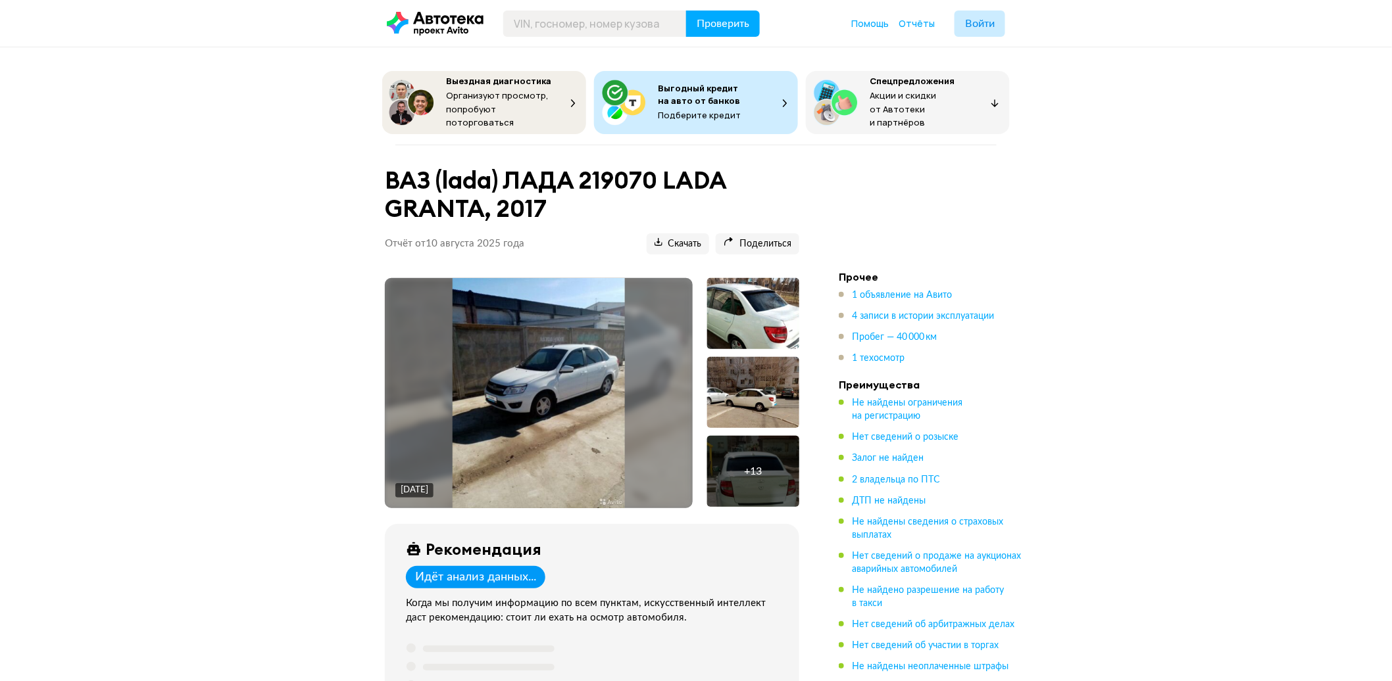
click at [738, 399] on div at bounding box center [753, 392] width 92 height 71
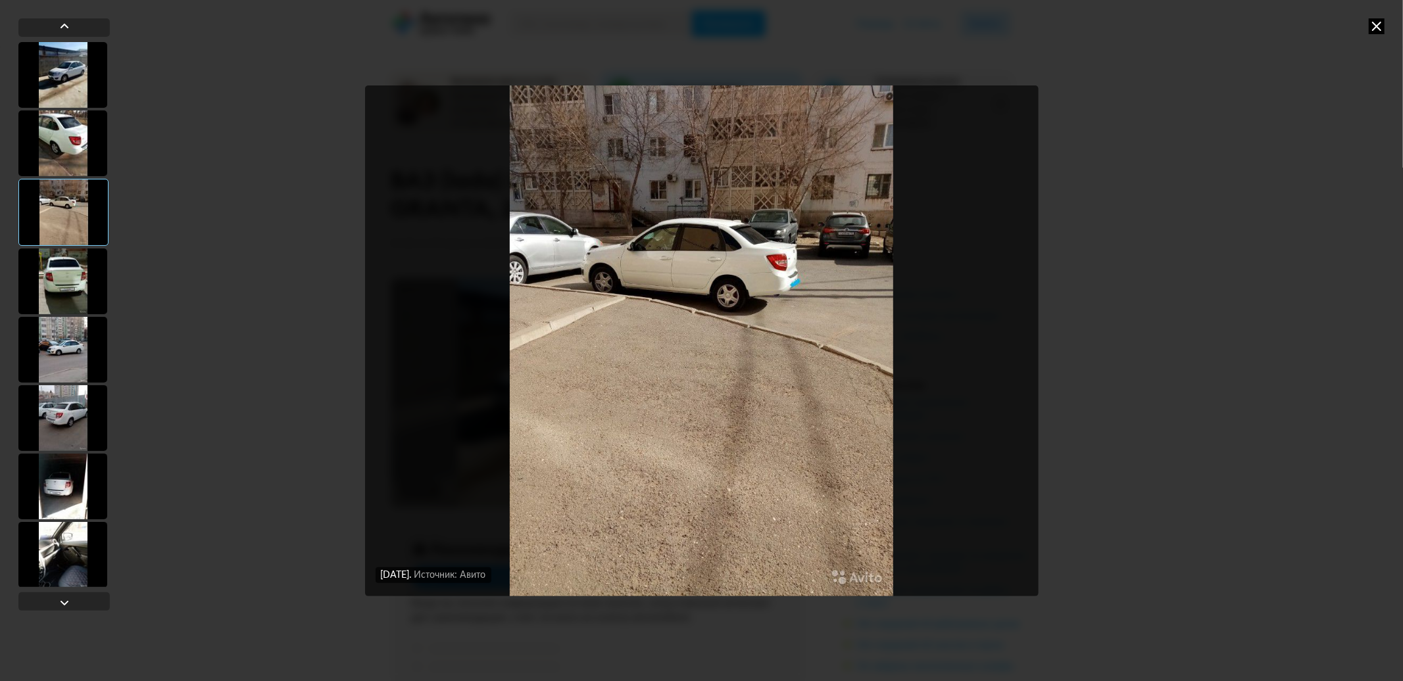
click at [789, 320] on img "Go to Slide 3" at bounding box center [702, 341] width 674 height 511
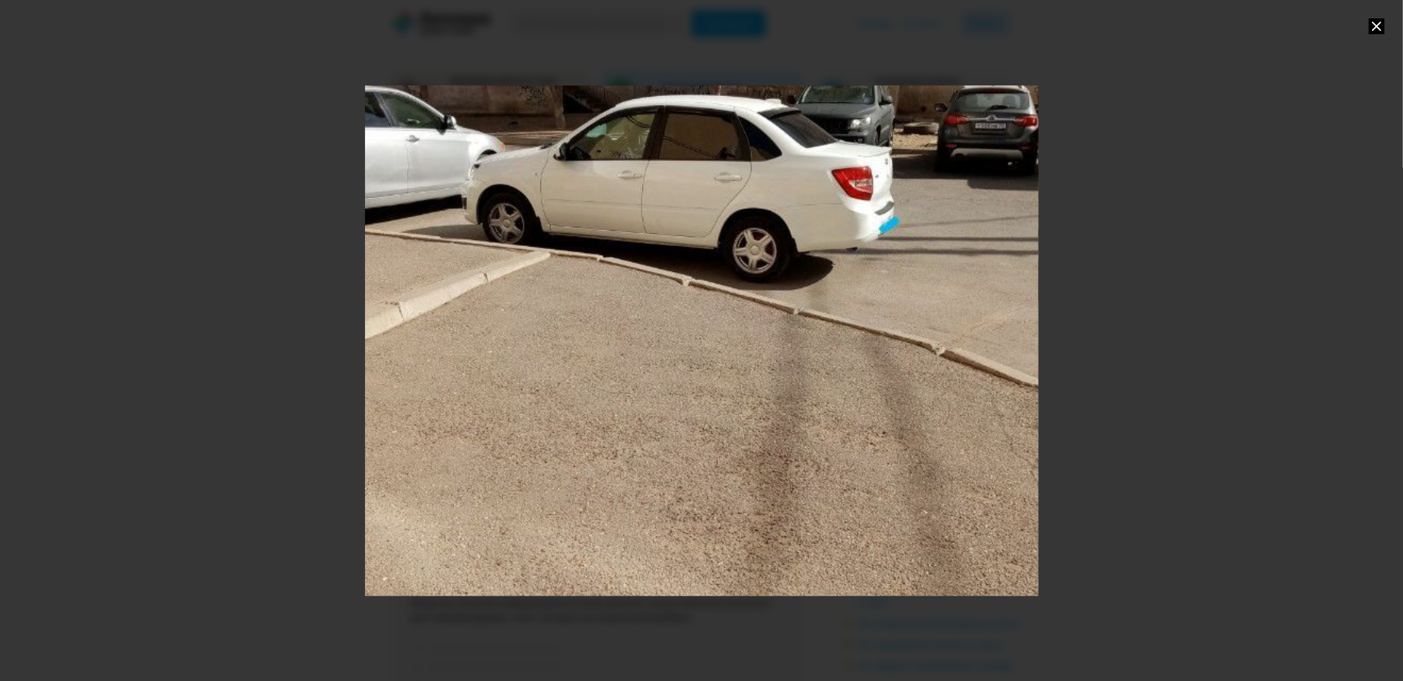
click at [763, 312] on div "Go to Slide 3" at bounding box center [701, 341] width 1347 height 1022
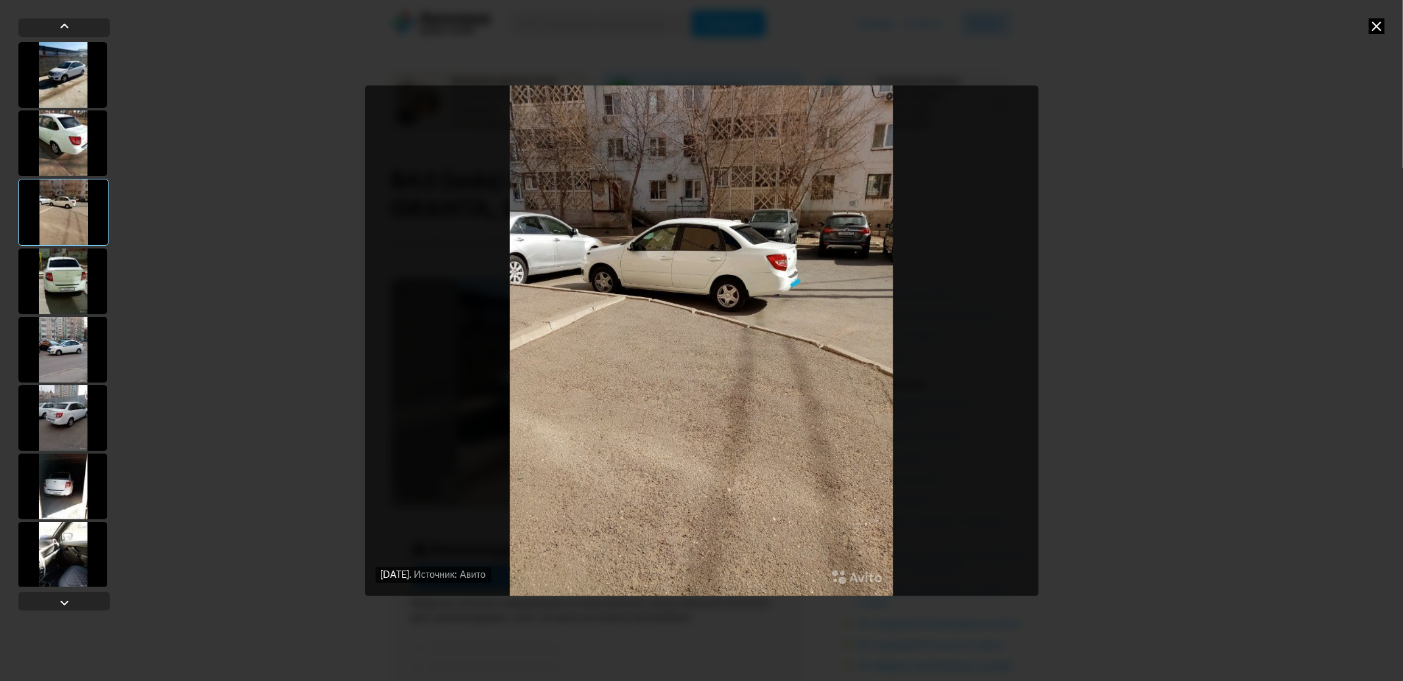
click at [1384, 32] on div "[DATE] Источник: Авито [DATE] Источник: Авито [DATE] Источник: Авито [DATE] Ист…" at bounding box center [701, 340] width 1403 height 681
click at [1380, 27] on icon at bounding box center [1377, 26] width 16 height 16
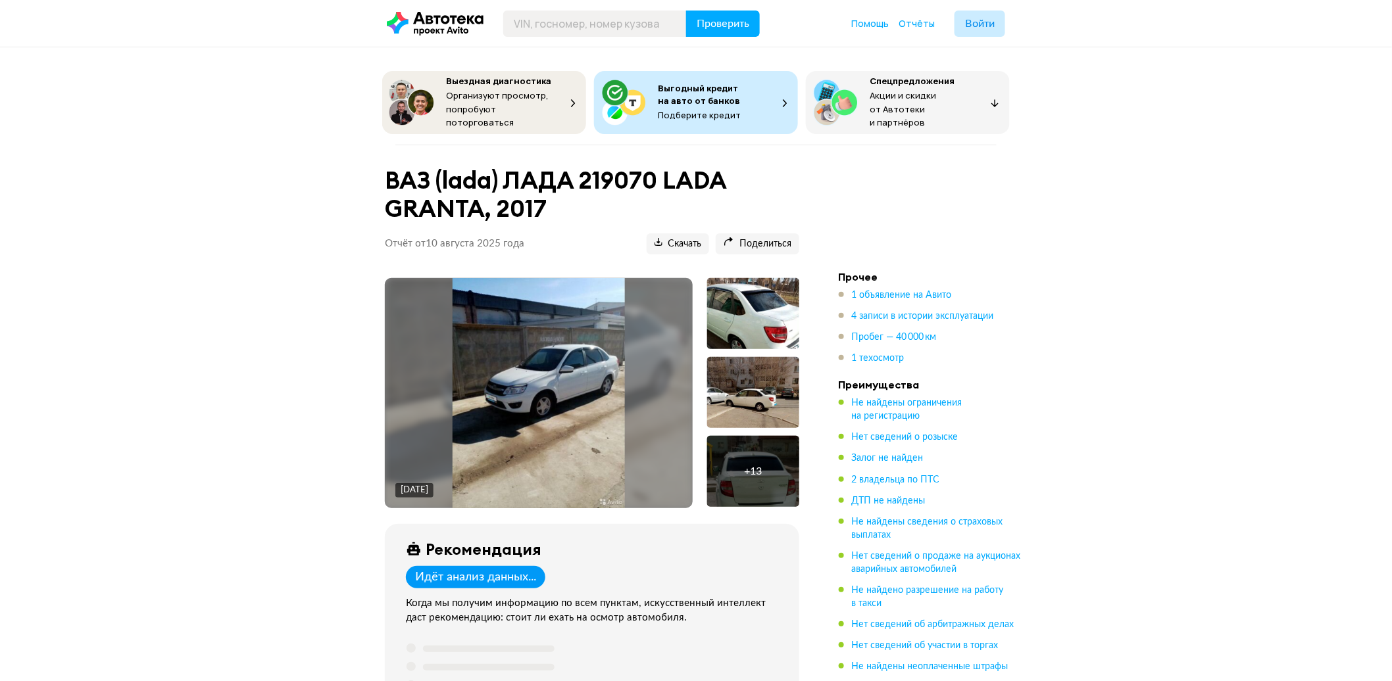
click at [733, 458] on div "+ 13" at bounding box center [753, 471] width 92 height 71
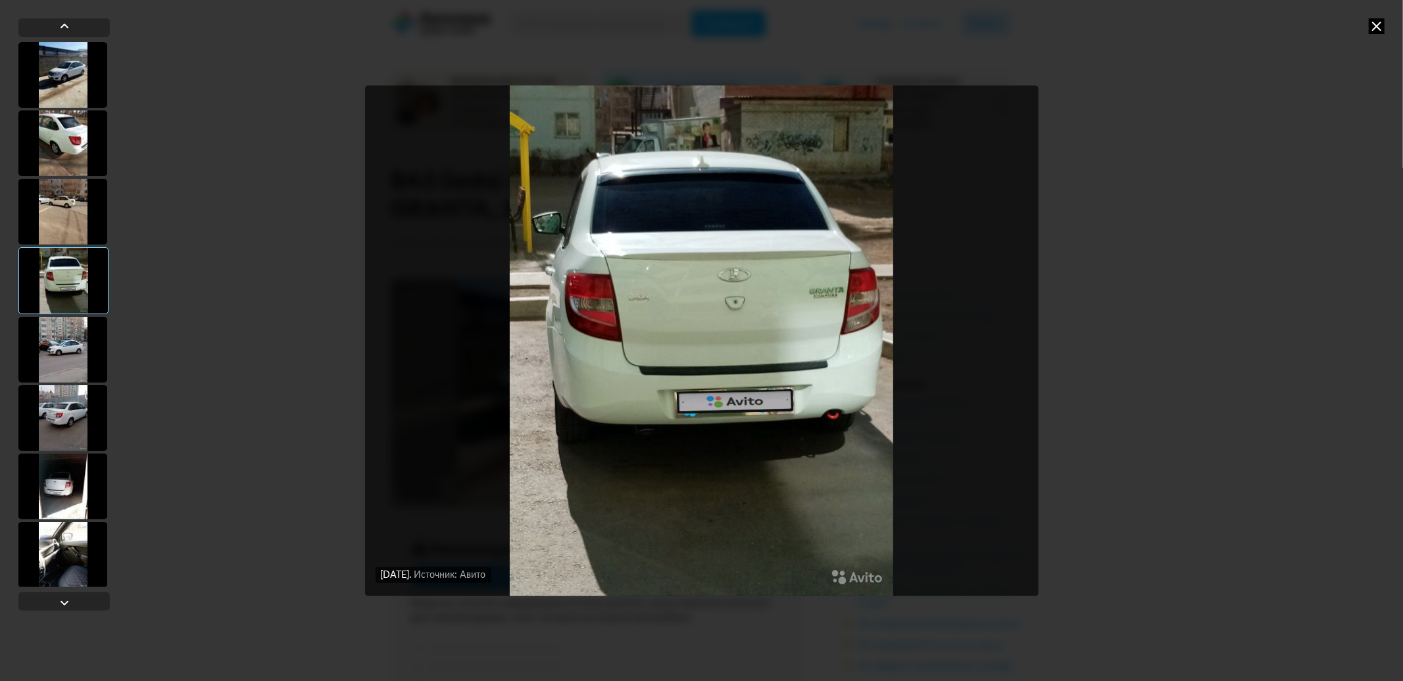
click at [76, 337] on div at bounding box center [62, 350] width 89 height 66
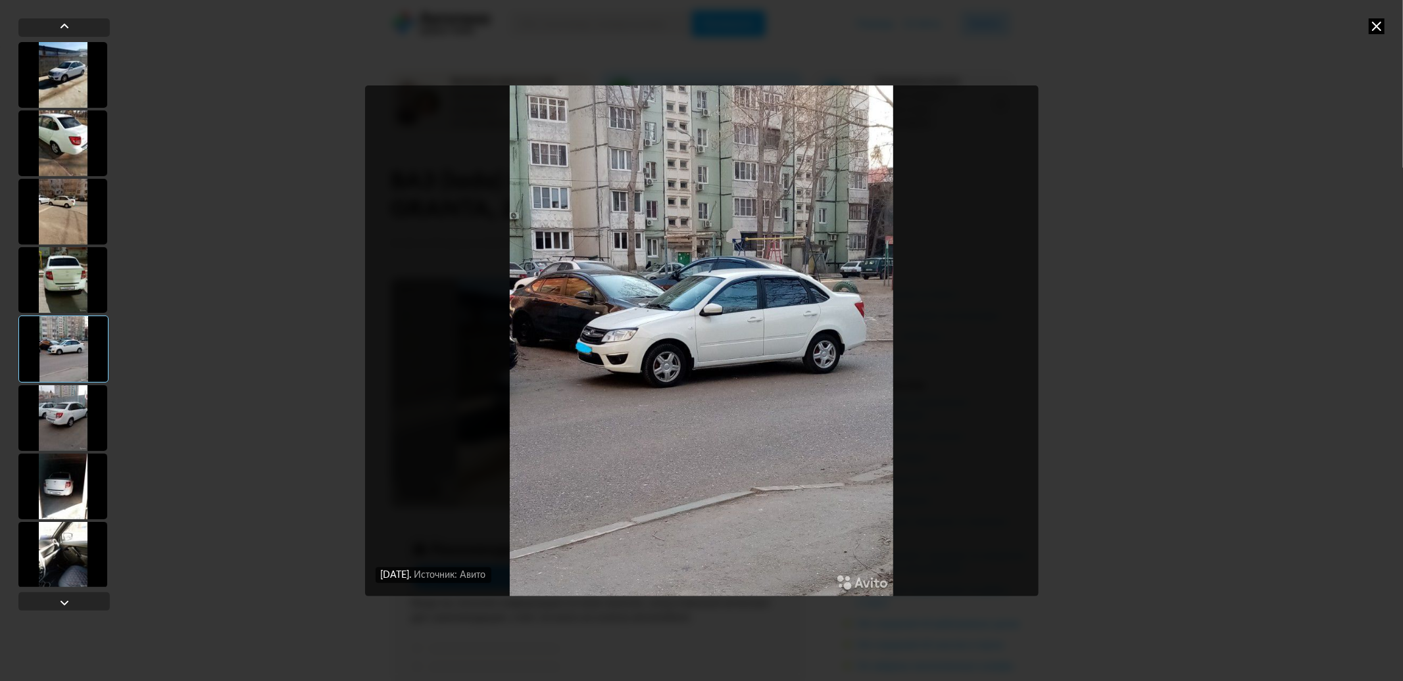
click at [69, 408] on div at bounding box center [62, 418] width 89 height 66
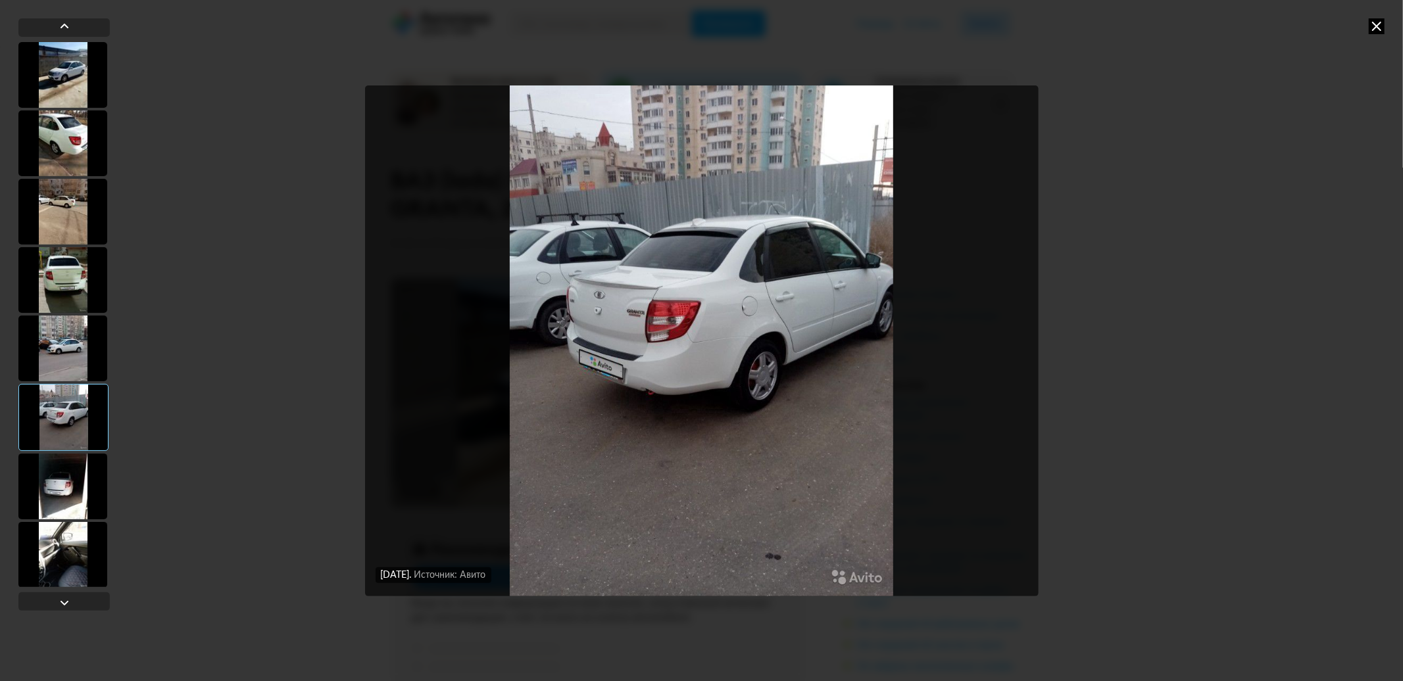
click at [77, 435] on div at bounding box center [63, 417] width 90 height 67
click at [72, 475] on div at bounding box center [62, 487] width 89 height 66
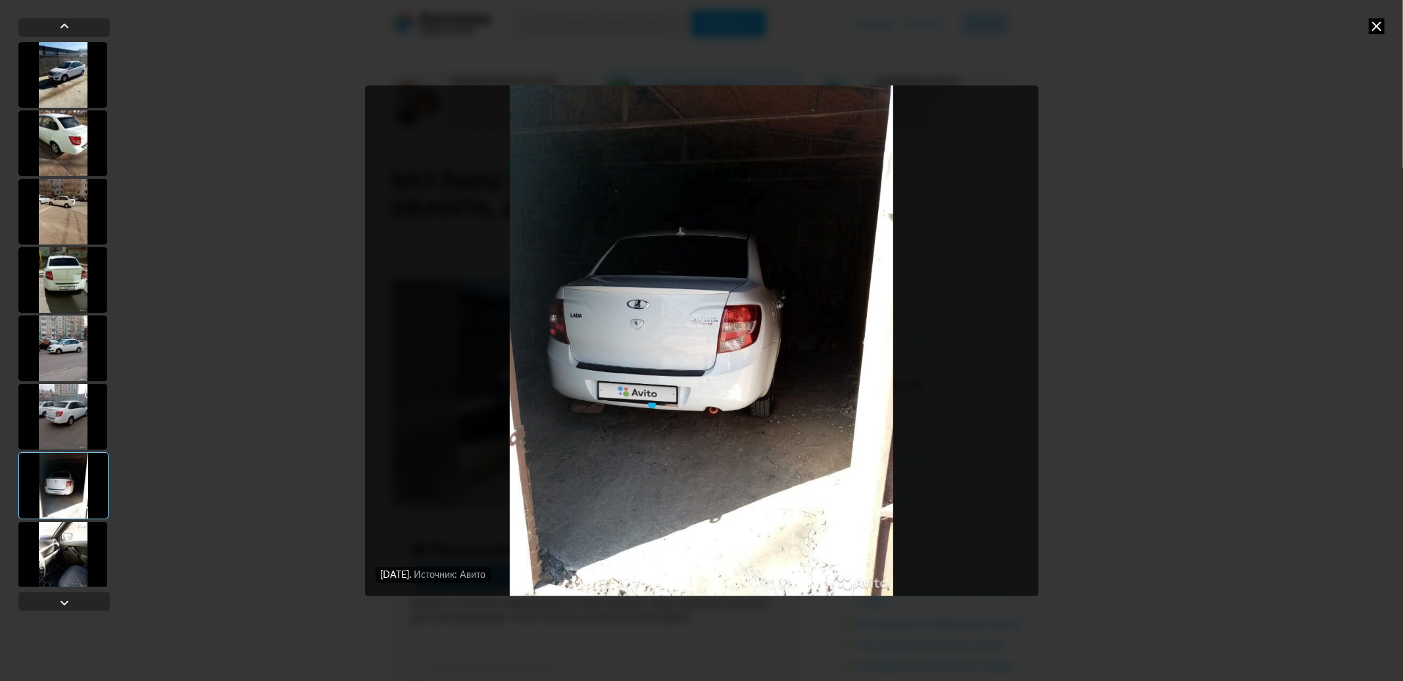
click at [61, 526] on div at bounding box center [62, 555] width 89 height 66
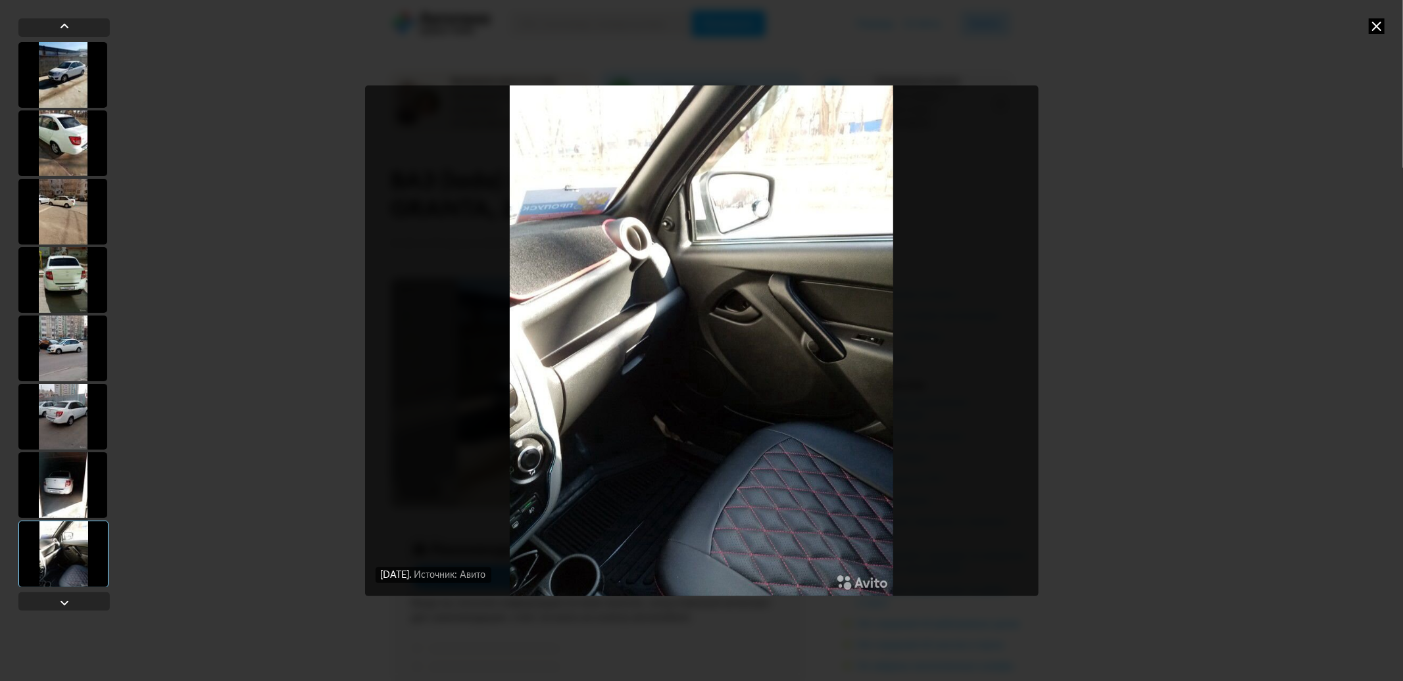
click at [55, 567] on div at bounding box center [63, 554] width 90 height 67
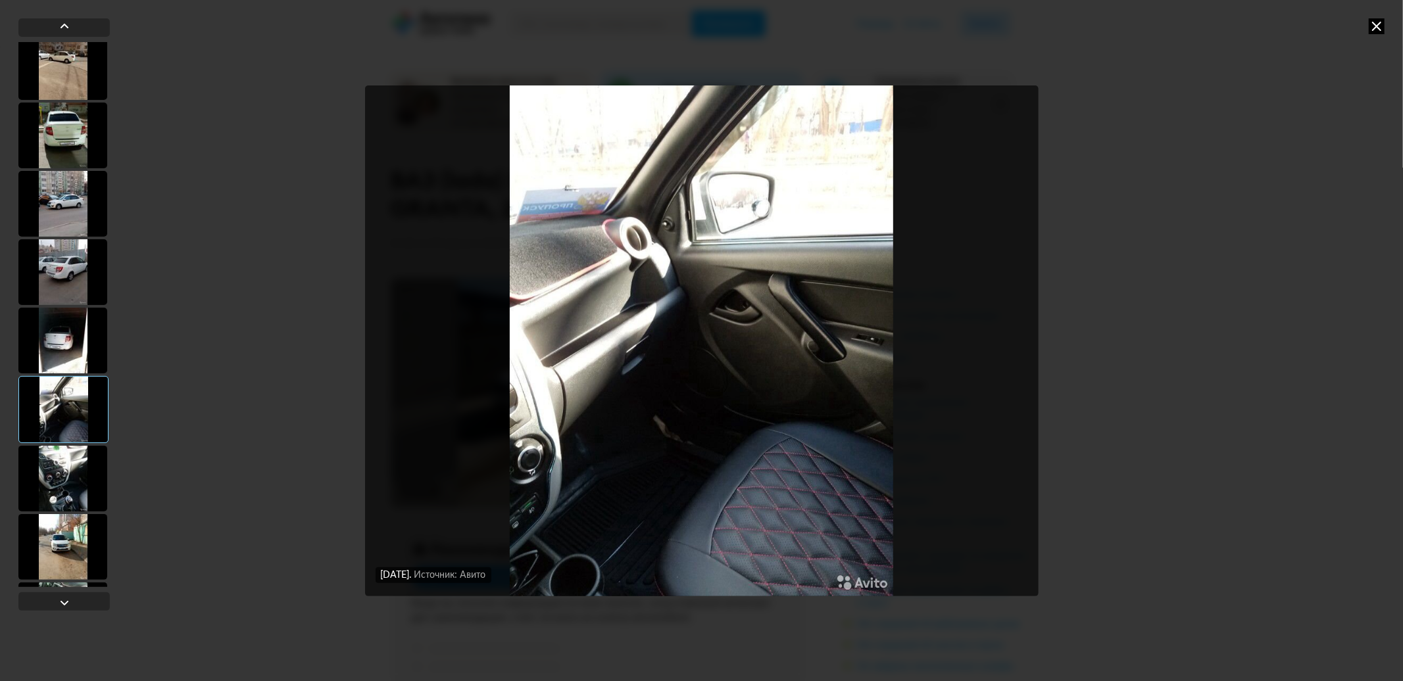
scroll to position [175, 0]
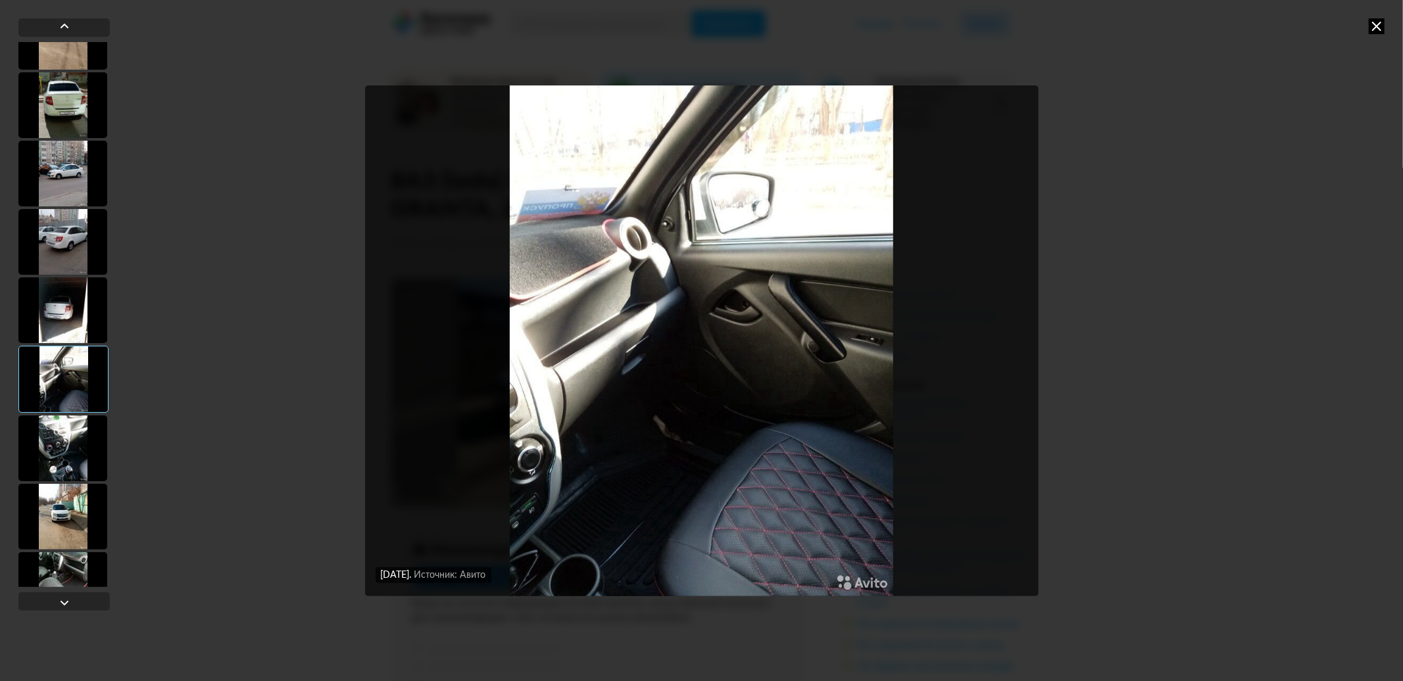
click at [68, 449] on div at bounding box center [62, 449] width 89 height 66
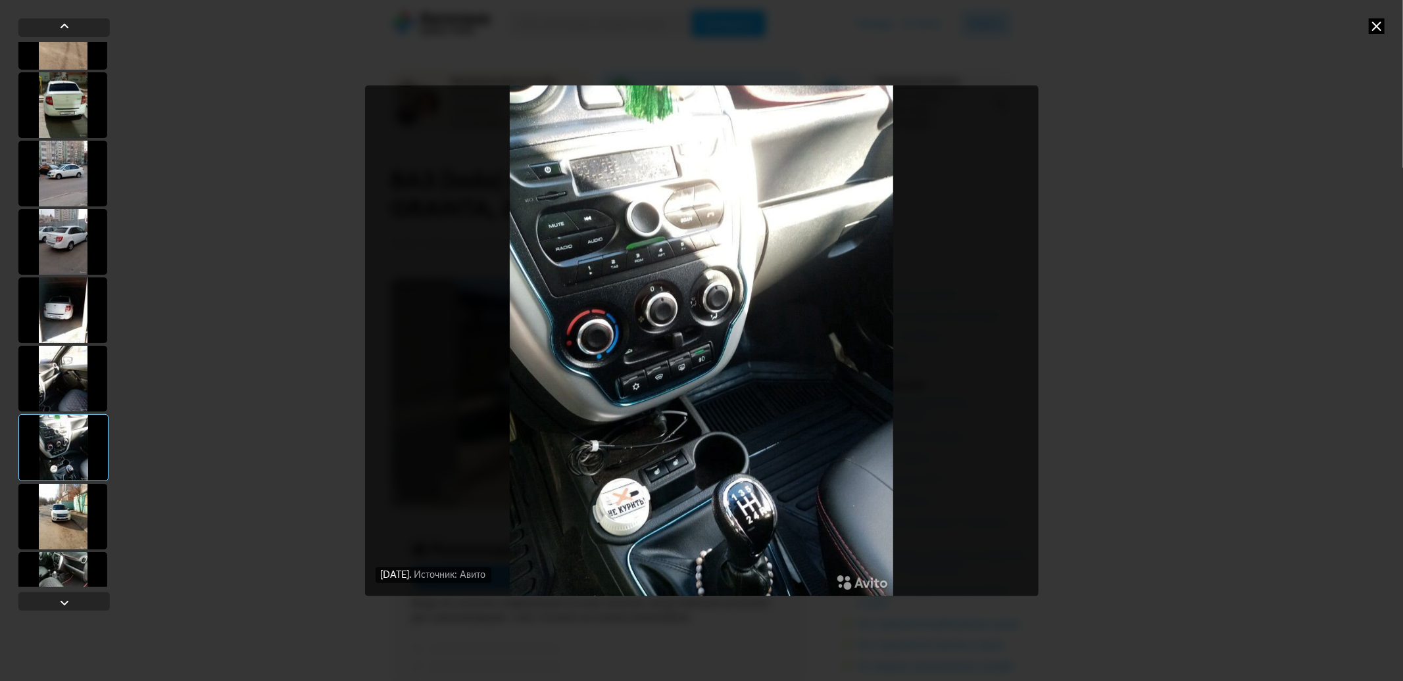
click at [75, 507] on div at bounding box center [62, 517] width 89 height 66
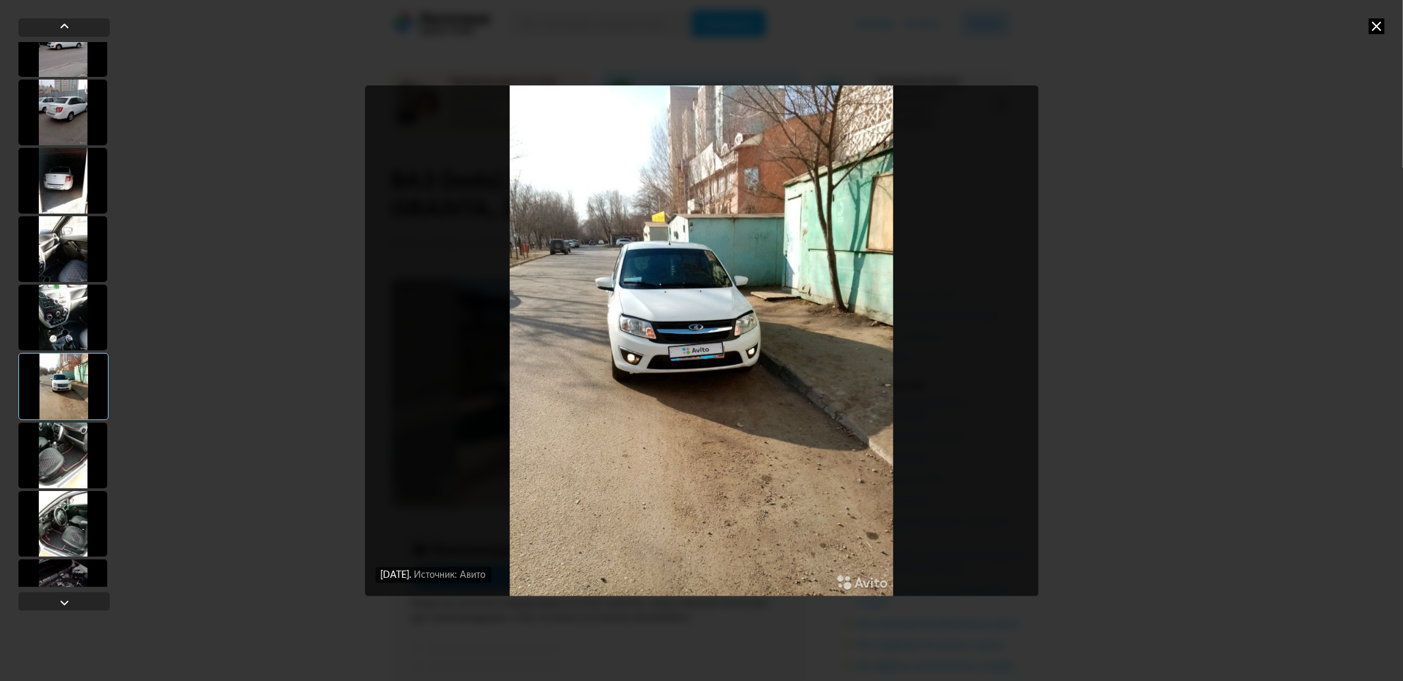
scroll to position [351, 0]
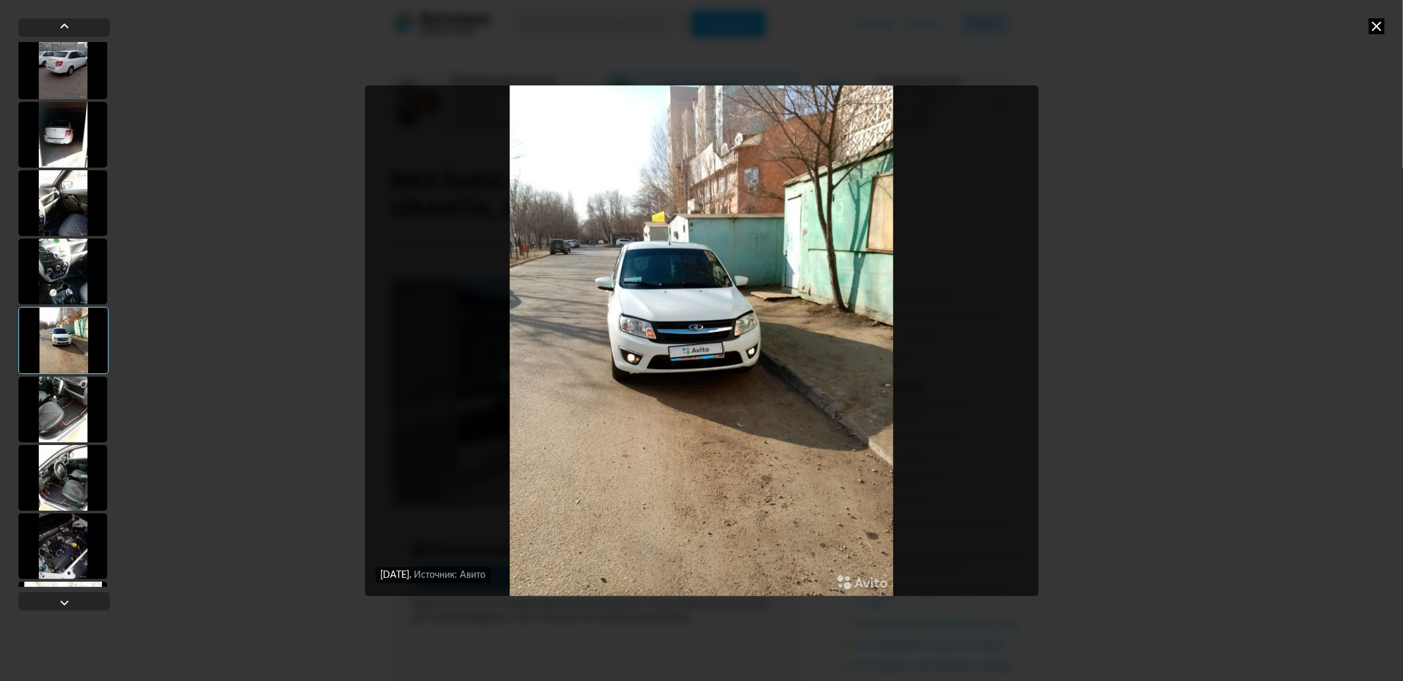
click at [54, 404] on div at bounding box center [62, 410] width 89 height 66
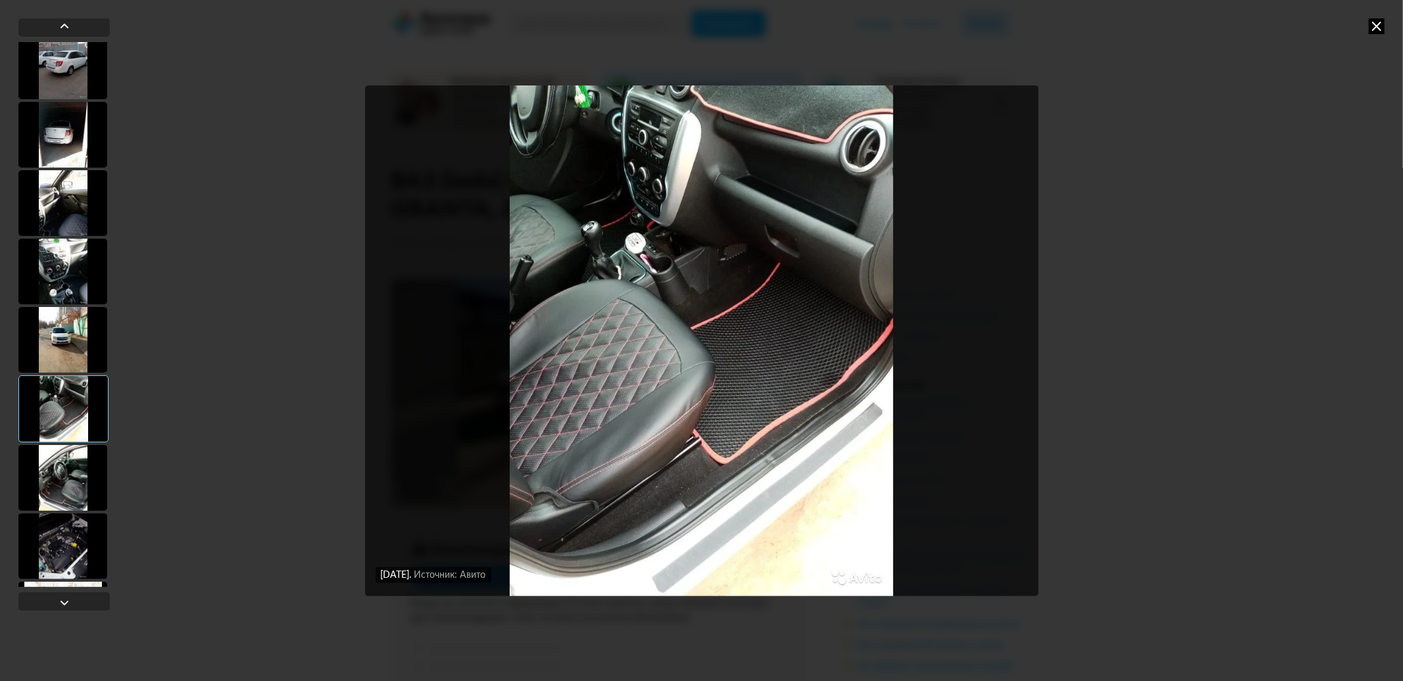
click at [54, 462] on div at bounding box center [62, 478] width 89 height 66
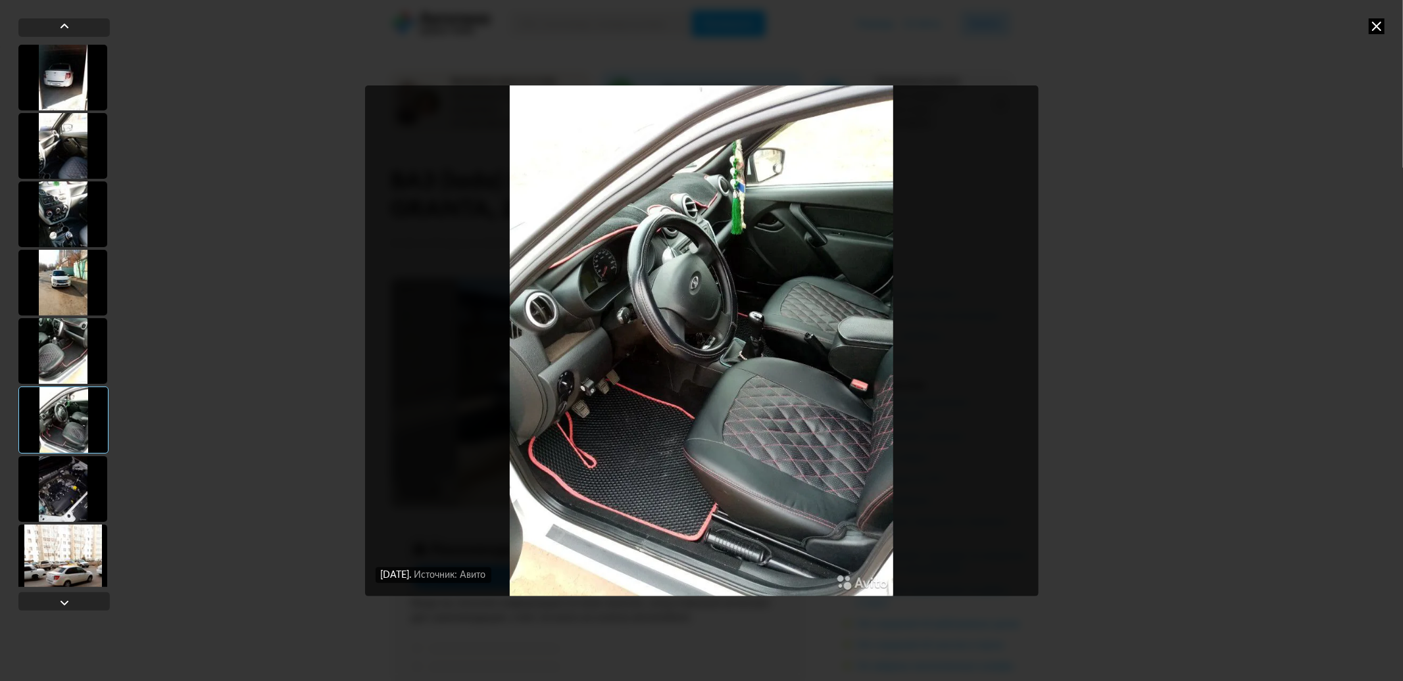
scroll to position [438, 0]
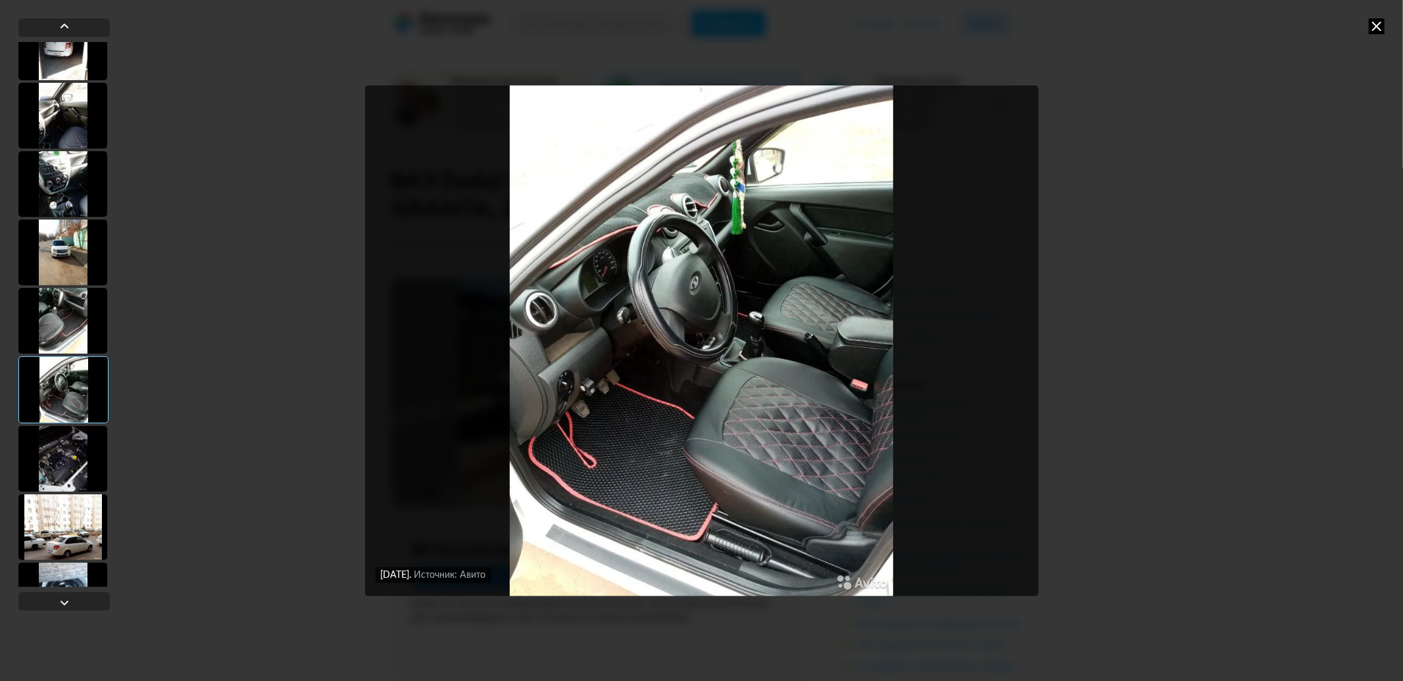
click at [56, 454] on div at bounding box center [62, 459] width 89 height 66
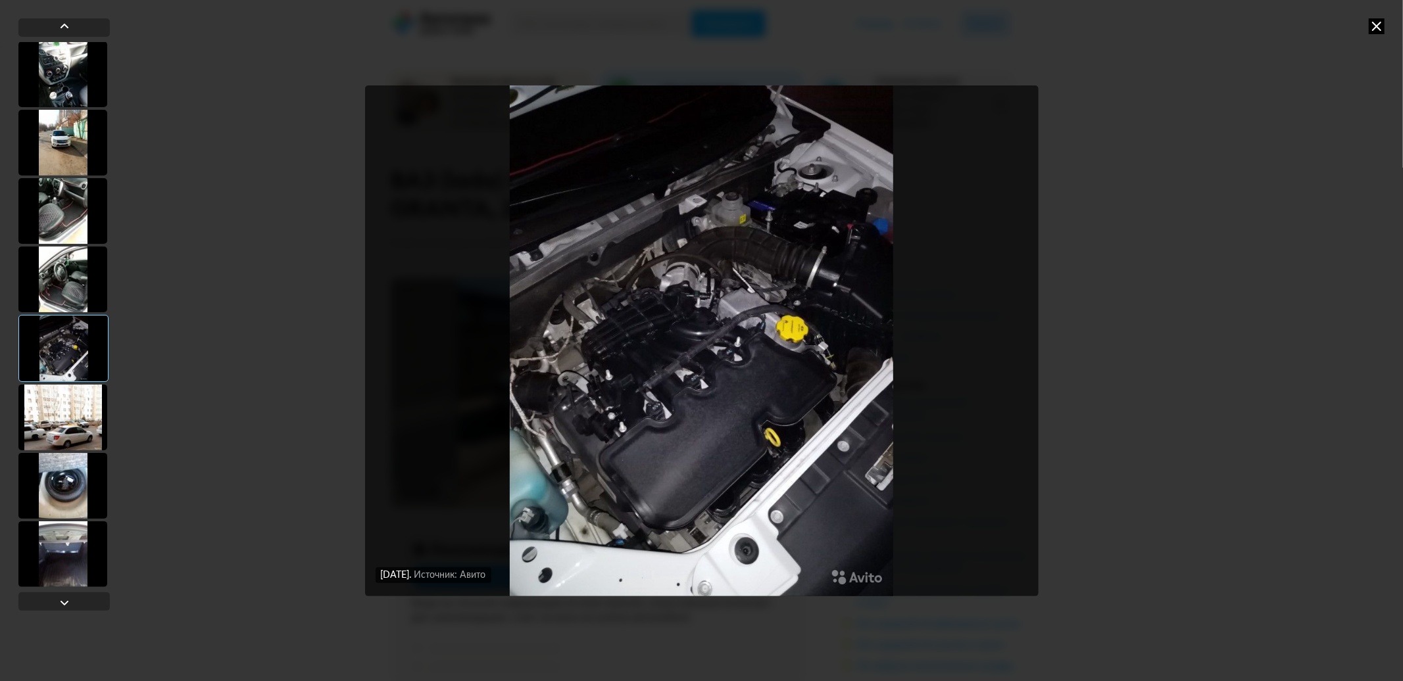
scroll to position [551, 0]
click at [54, 423] on div at bounding box center [62, 415] width 89 height 66
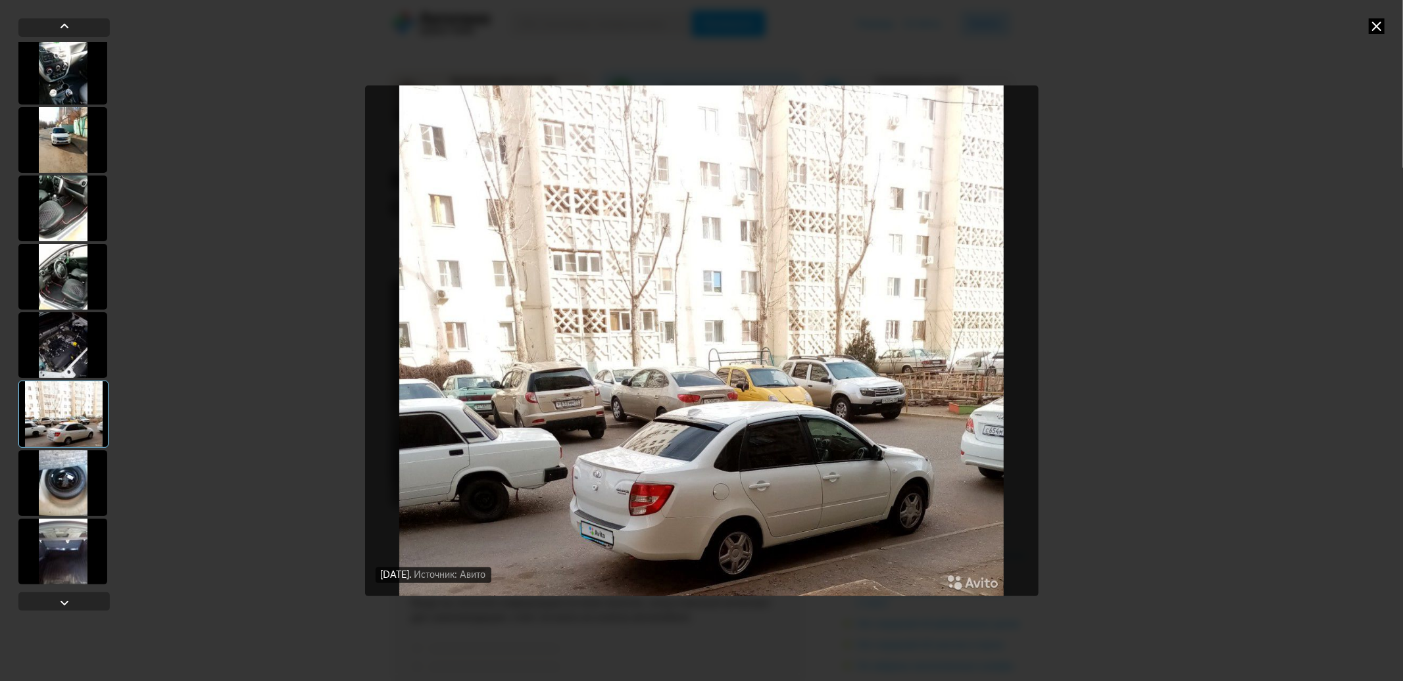
click at [64, 475] on div at bounding box center [62, 484] width 89 height 66
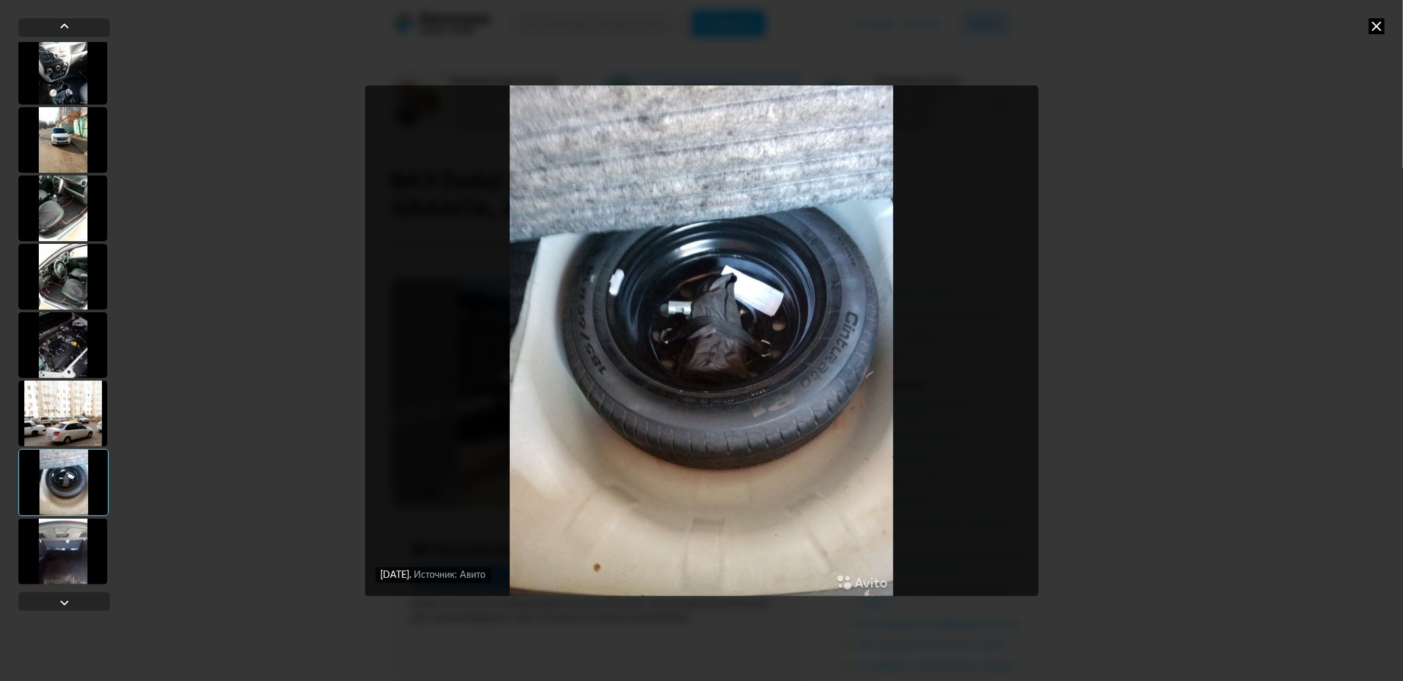
click at [70, 537] on div at bounding box center [62, 552] width 89 height 66
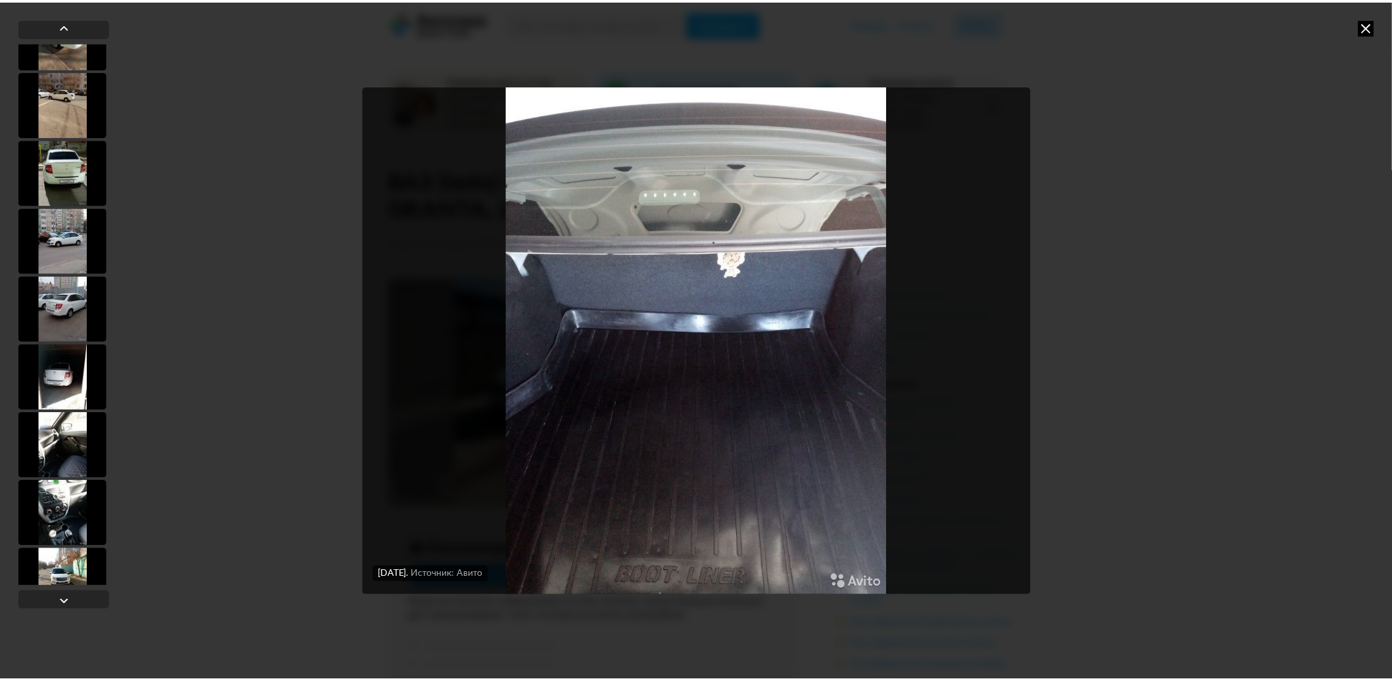
scroll to position [0, 0]
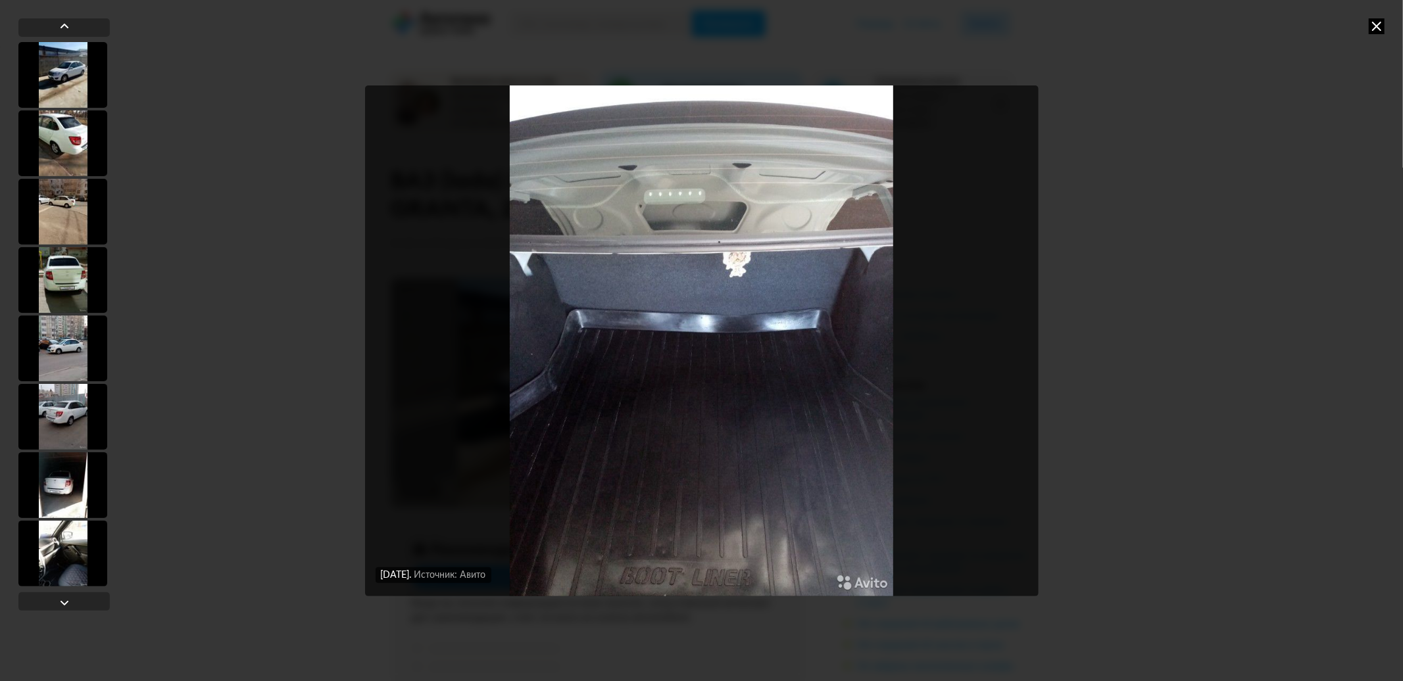
click at [64, 343] on div at bounding box center [62, 349] width 89 height 66
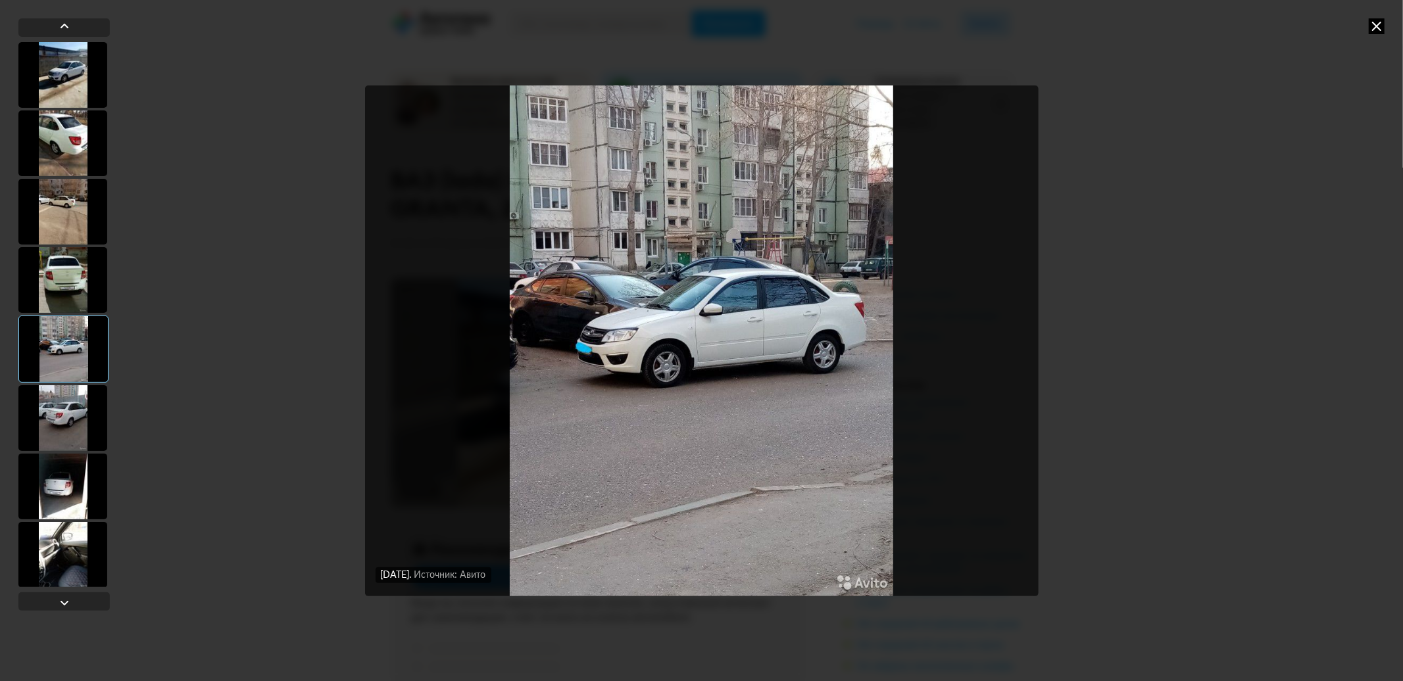
click at [67, 298] on div at bounding box center [62, 280] width 89 height 66
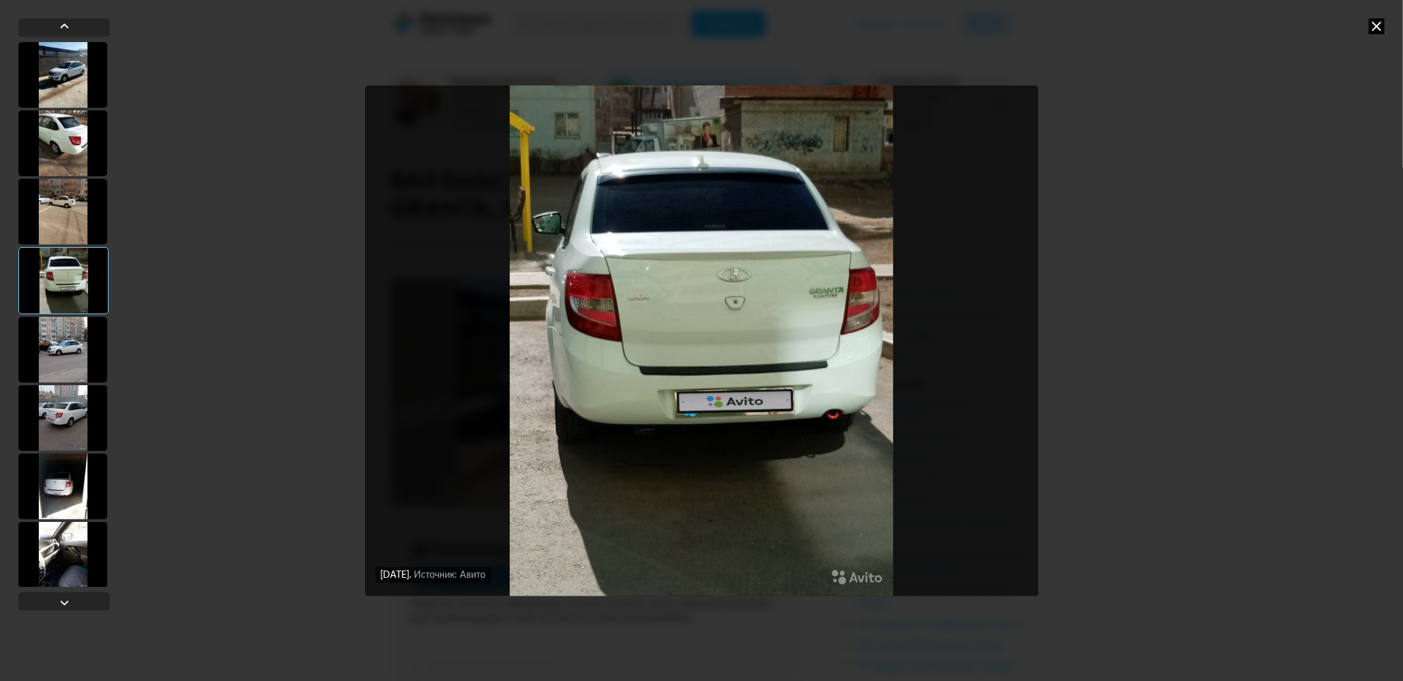
click at [50, 249] on div at bounding box center [63, 280] width 90 height 67
click at [61, 237] on div at bounding box center [62, 212] width 89 height 66
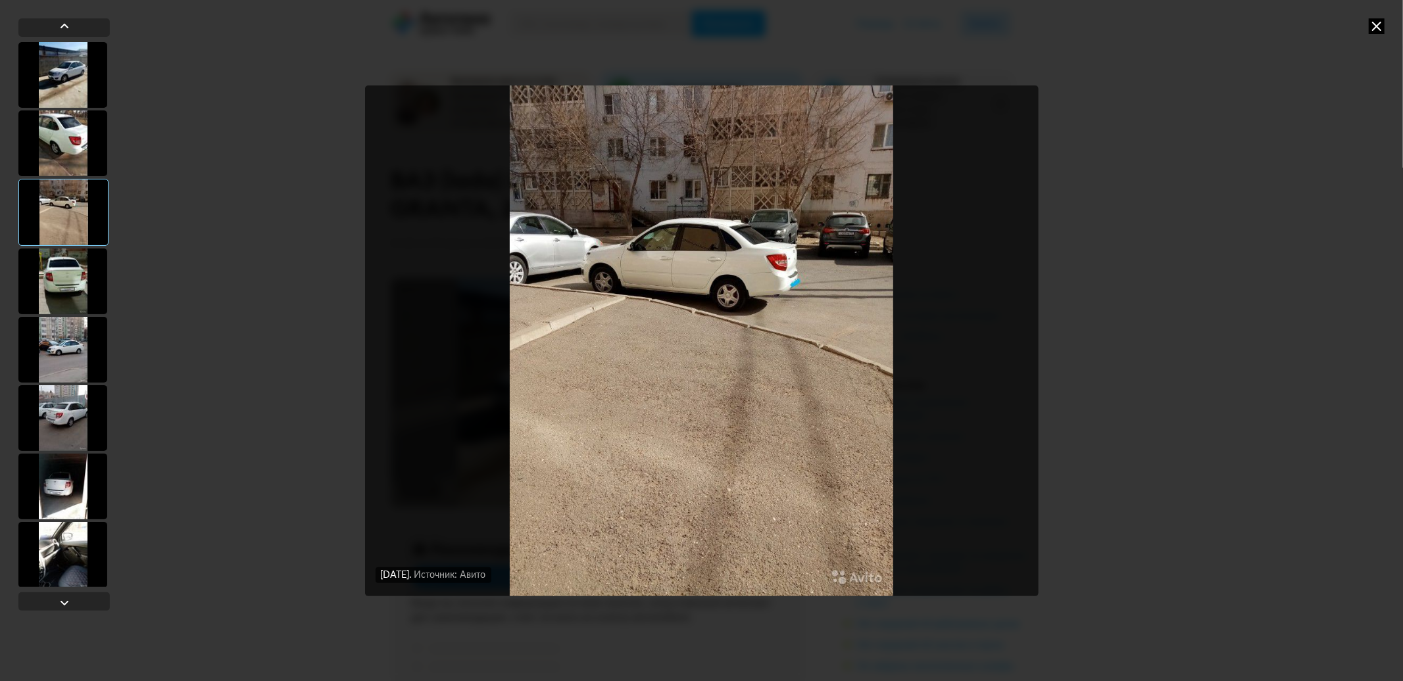
click at [55, 152] on div at bounding box center [62, 143] width 89 height 66
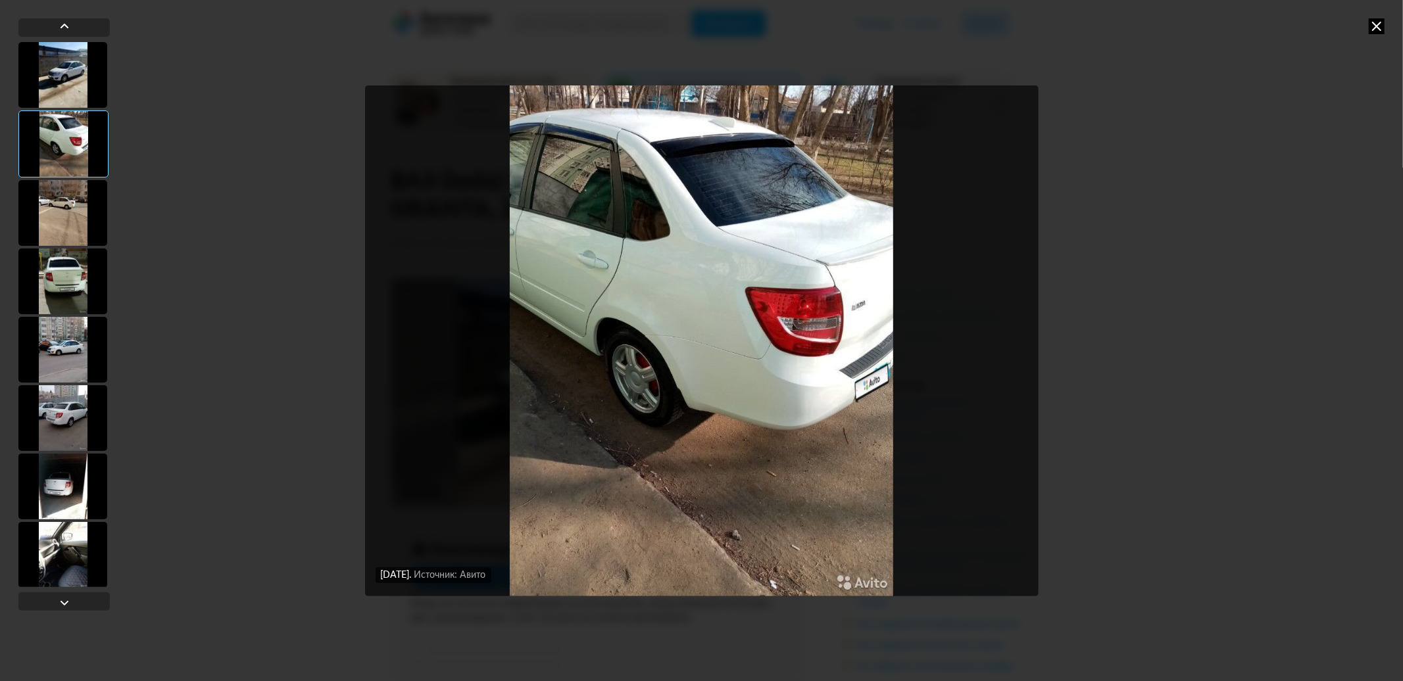
click at [1376, 30] on icon at bounding box center [1377, 26] width 16 height 16
